Goal: Find specific page/section: Locate a particular part of the current website

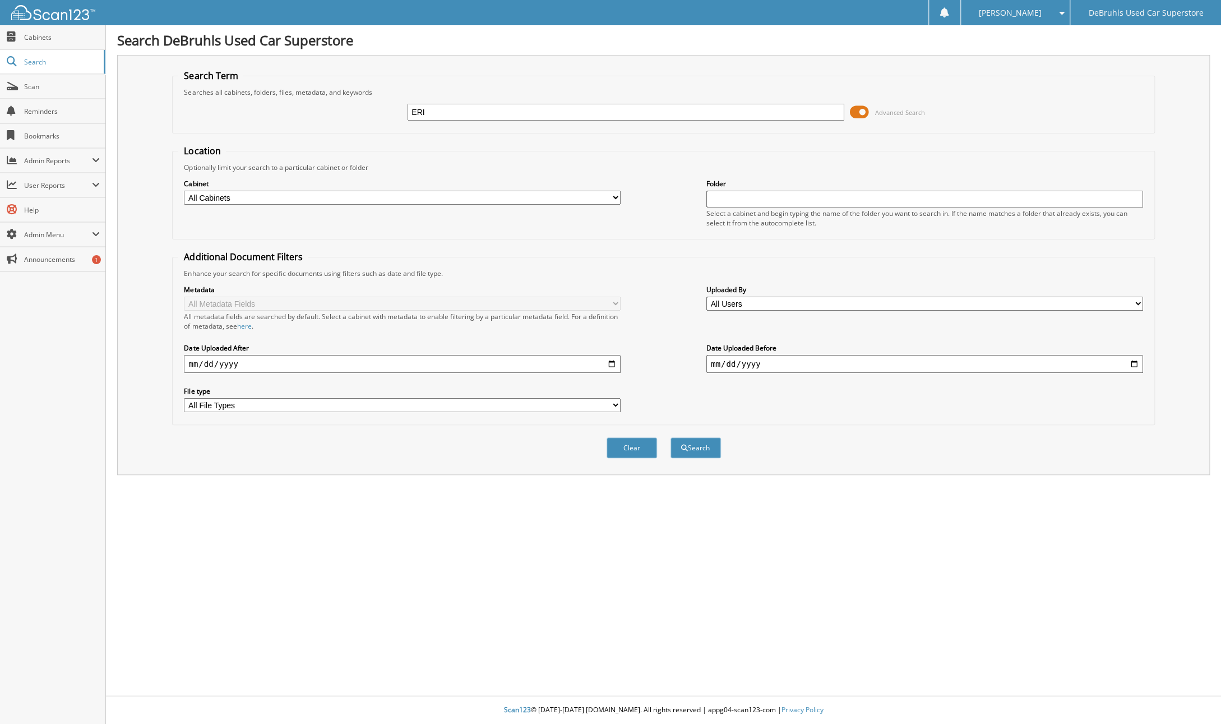
type input "ERIE"
click at [734, 114] on input "ERIE" at bounding box center [626, 112] width 437 height 17
click at [671, 437] on button "Search" at bounding box center [696, 447] width 50 height 21
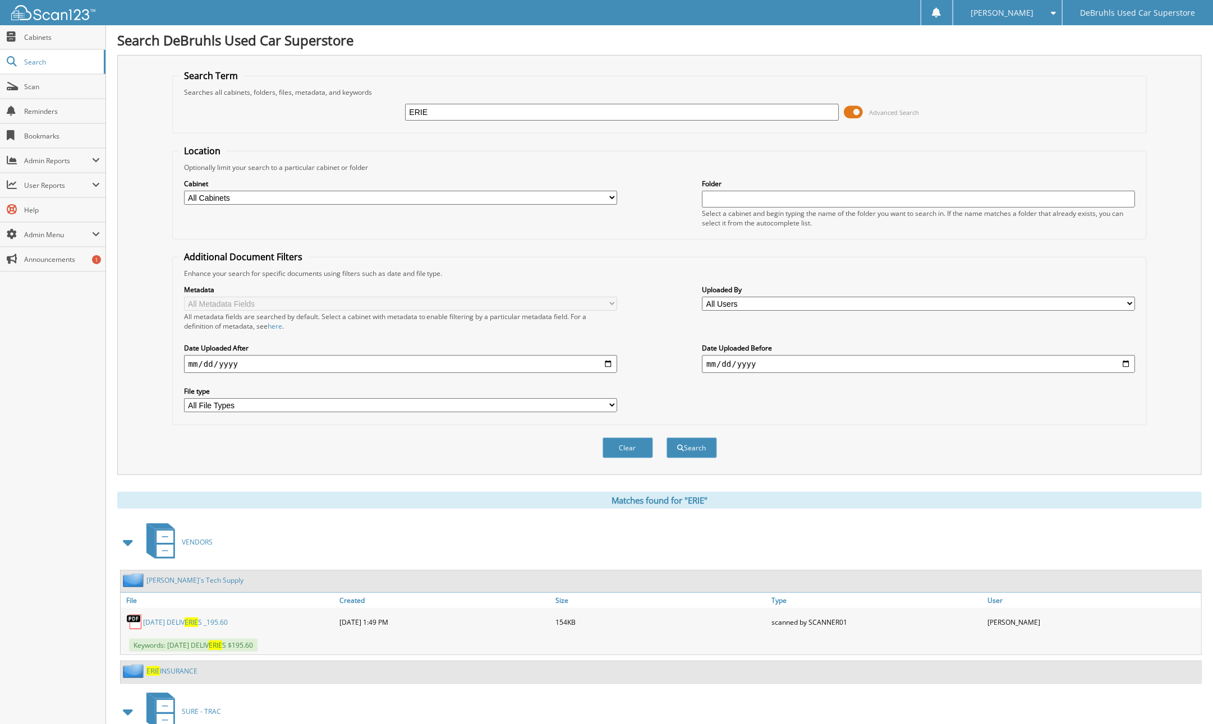
click at [454, 118] on input "ERIE" at bounding box center [621, 112] width 433 height 17
type input "BUICK"
click at [666, 437] on button "Search" at bounding box center [691, 447] width 50 height 21
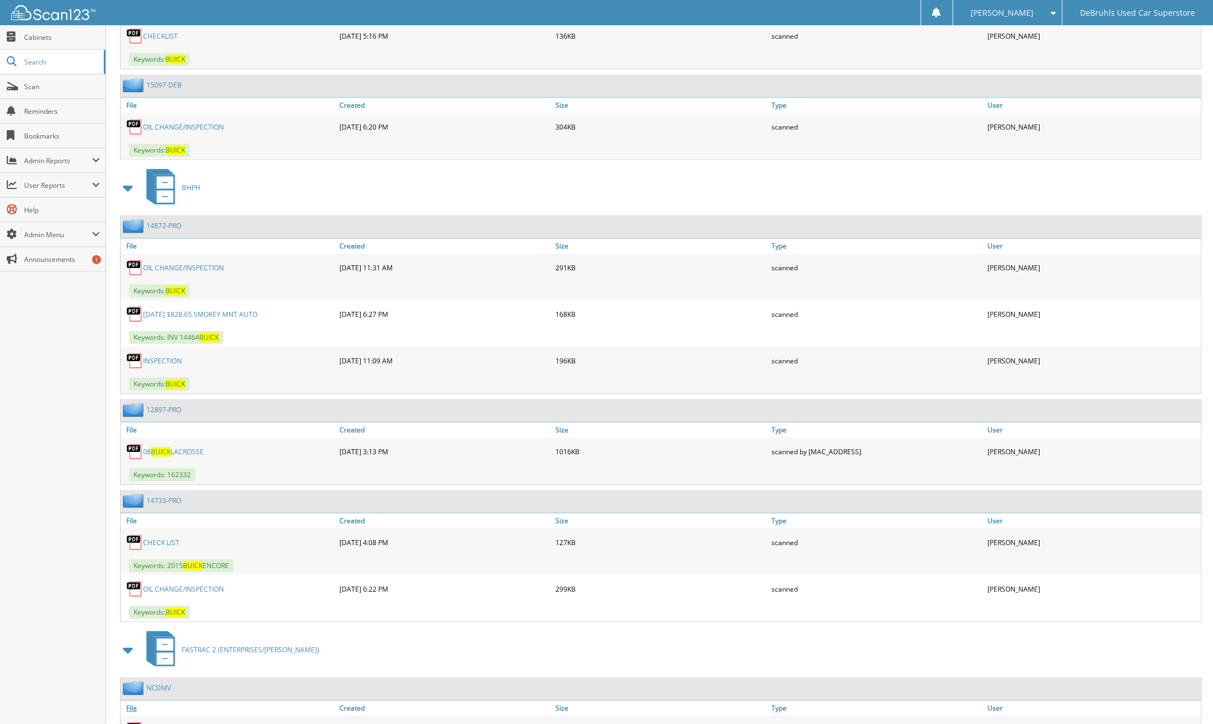
scroll to position [4788, 0]
